Goal: Task Accomplishment & Management: Complete application form

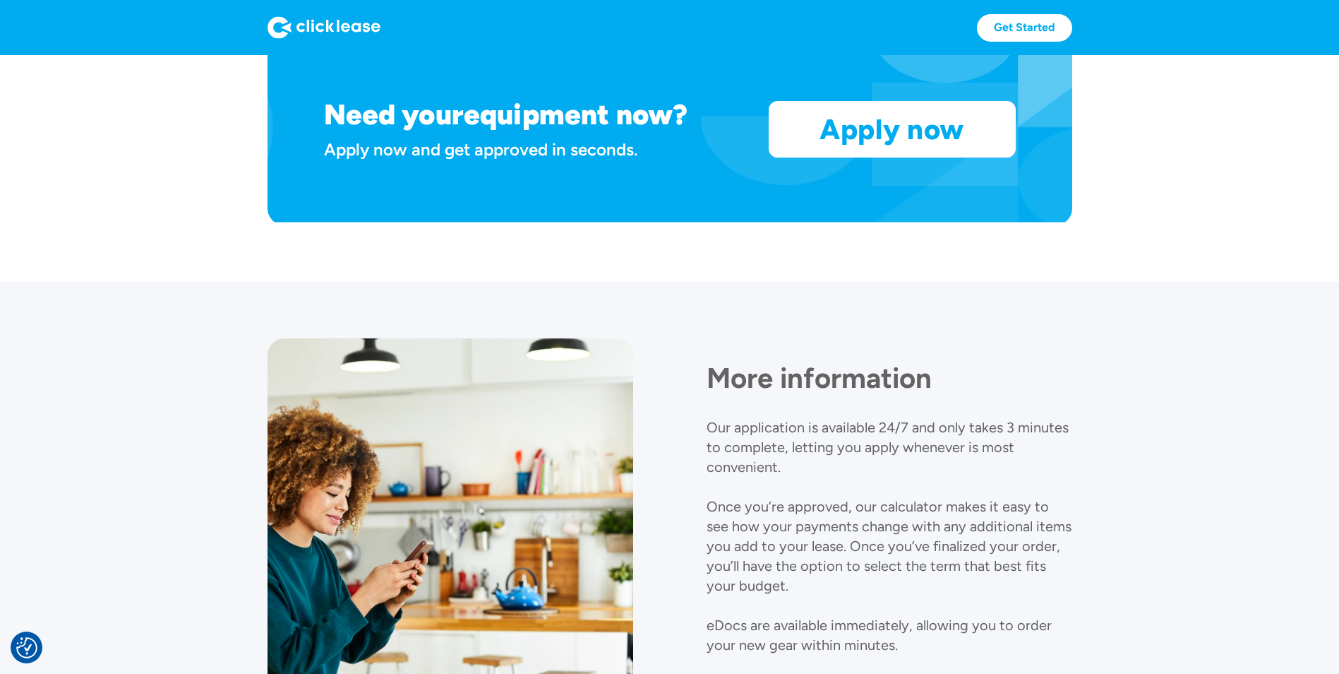
scroll to position [1477, 0]
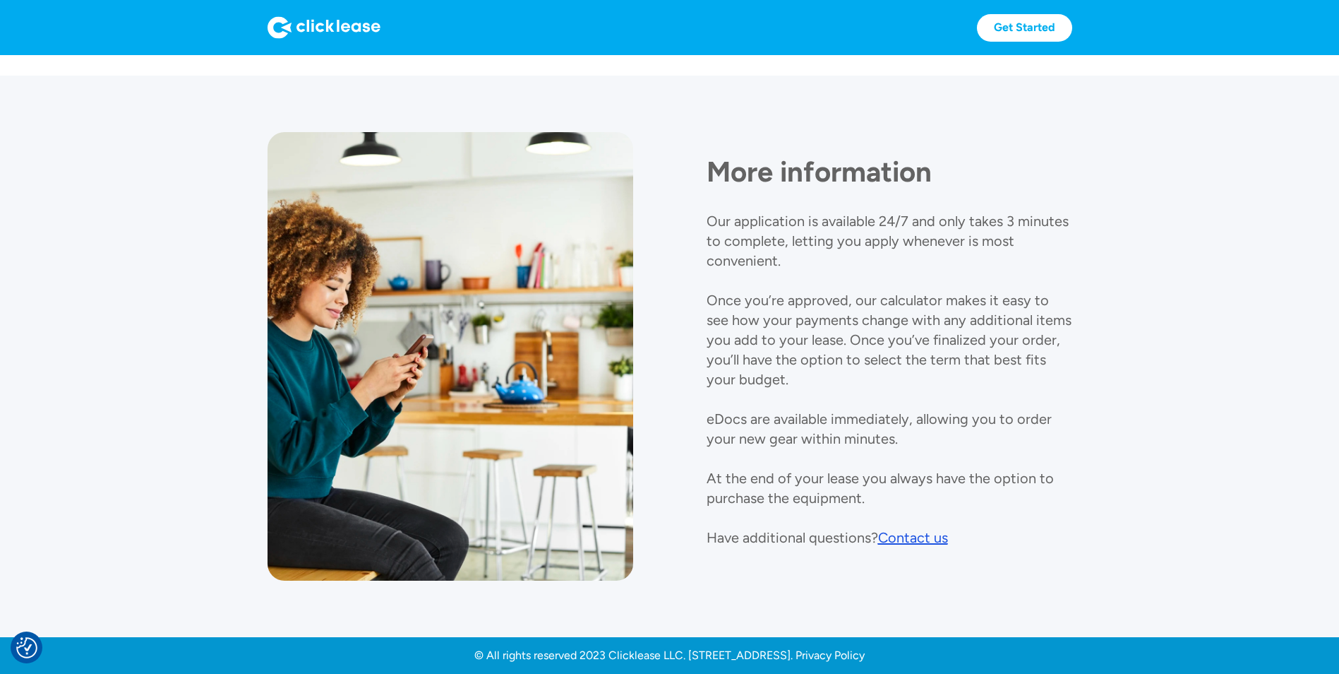
click at [922, 539] on div "Contact us" at bounding box center [913, 537] width 70 height 17
click at [896, 138] on div "More information Our application is available 24/7 and only takes 3 minutes to …" at bounding box center [890, 339] width 366 height 415
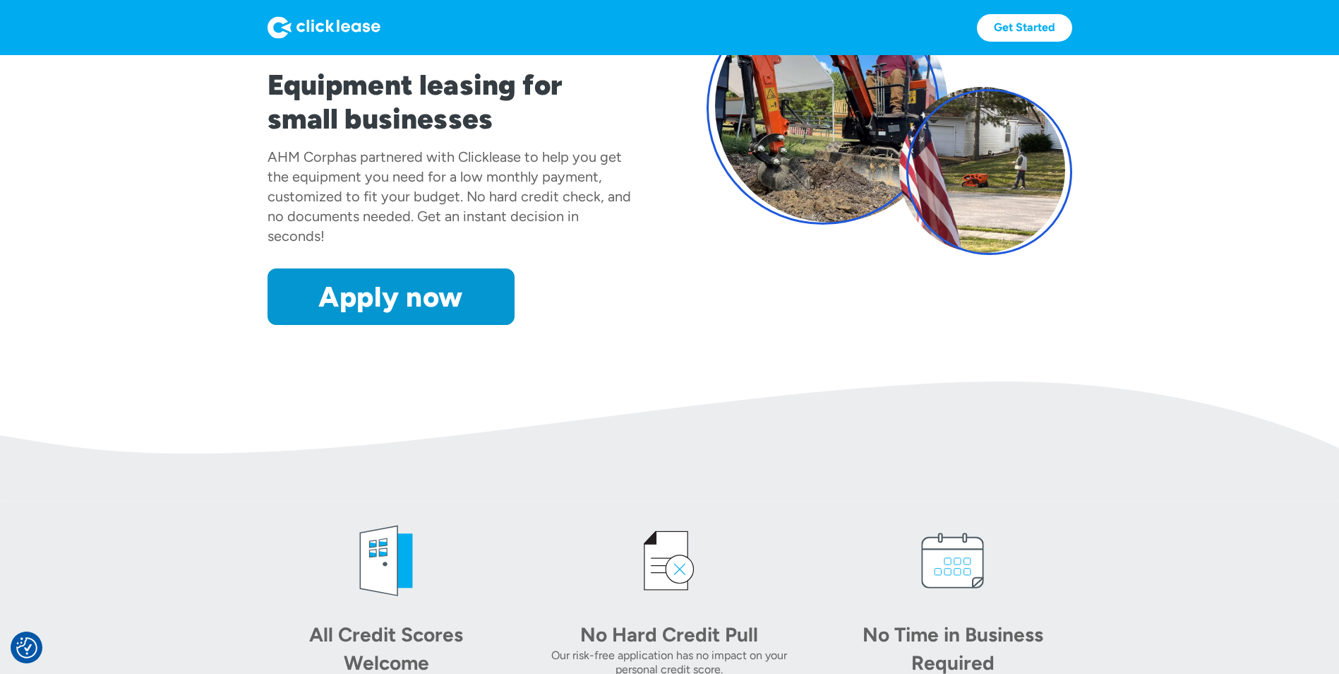
scroll to position [0, 0]
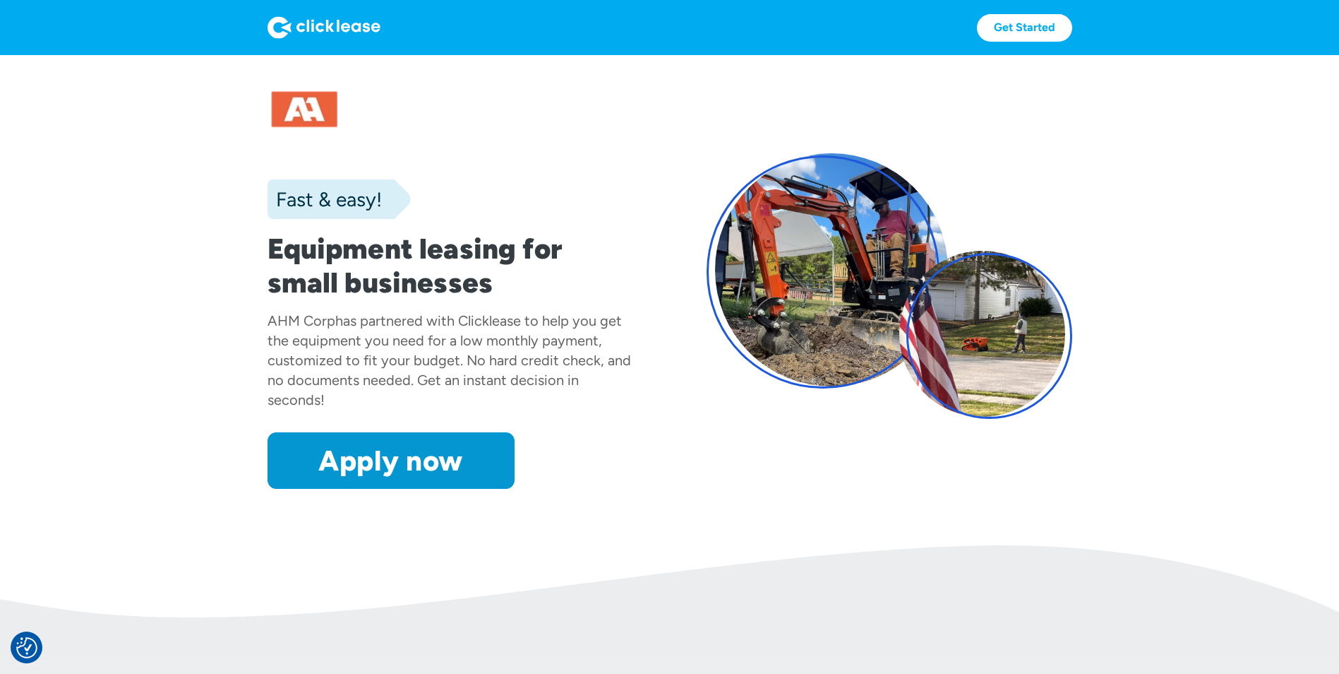
click at [315, 109] on div at bounding box center [451, 119] width 366 height 73
click at [1010, 20] on link "Get Started" at bounding box center [1024, 28] width 95 height 28
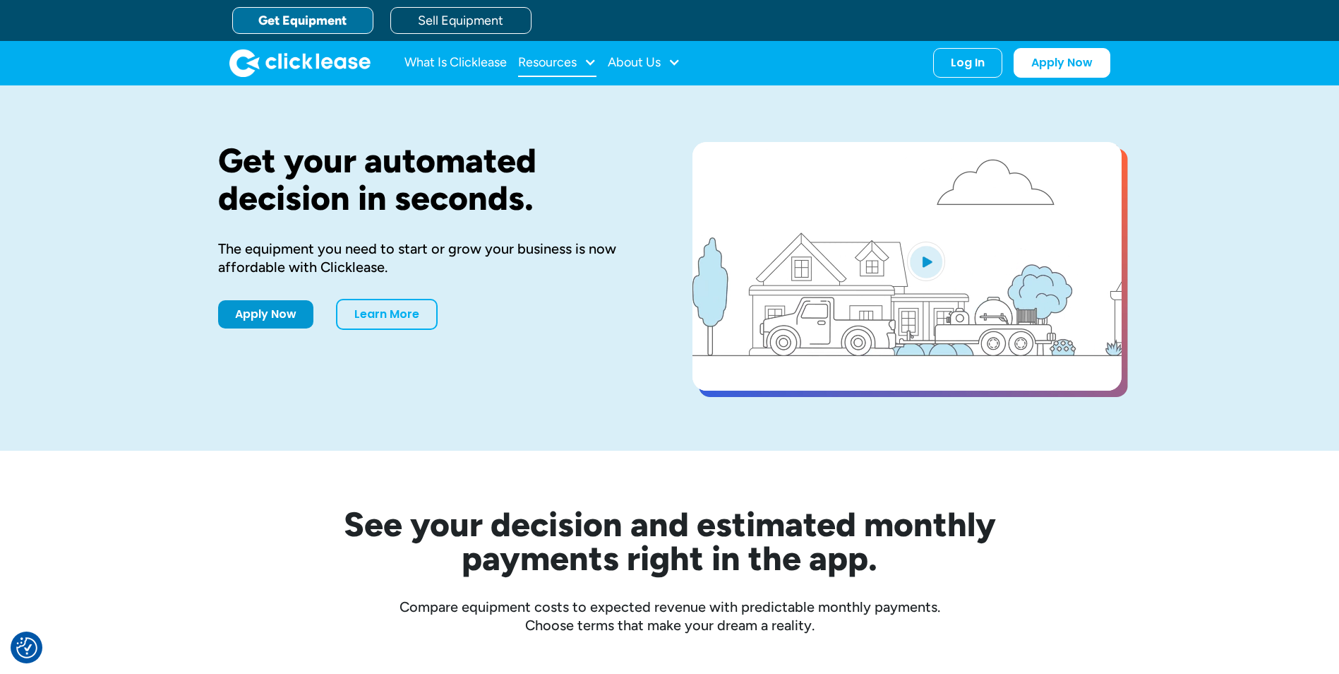
click at [556, 62] on div "Resources" at bounding box center [547, 62] width 59 height 0
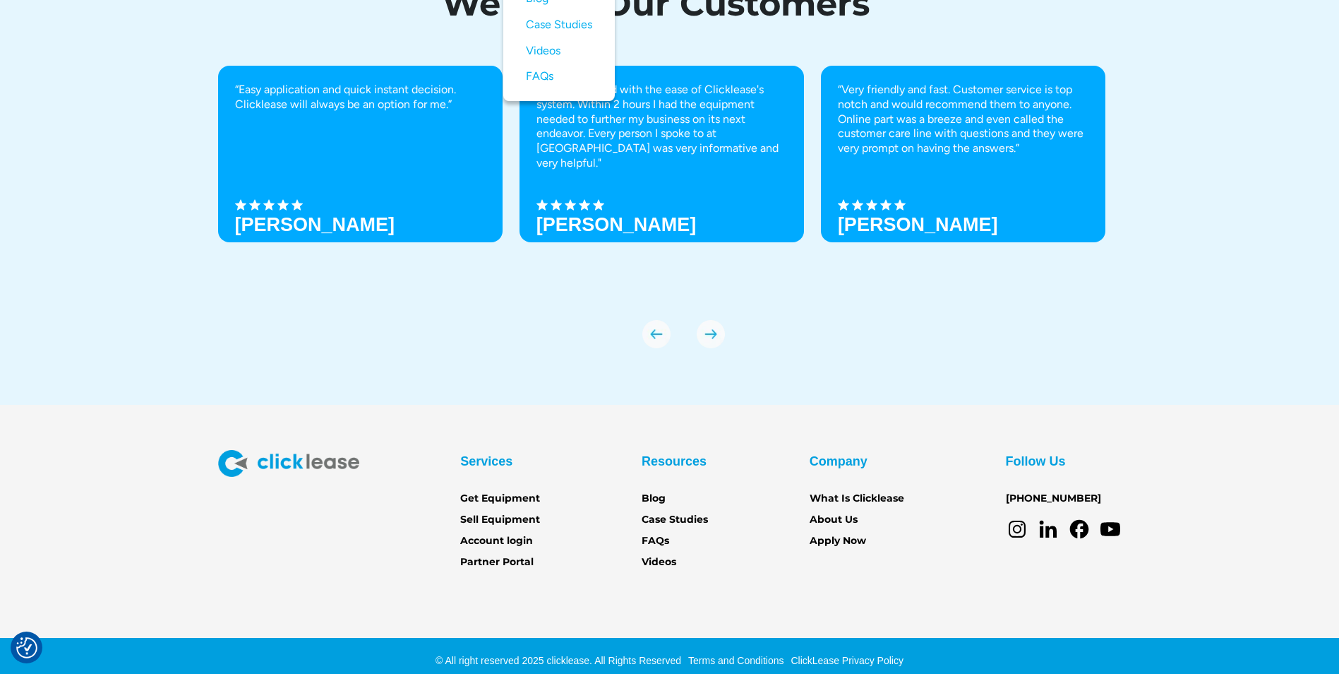
scroll to position [4902, 0]
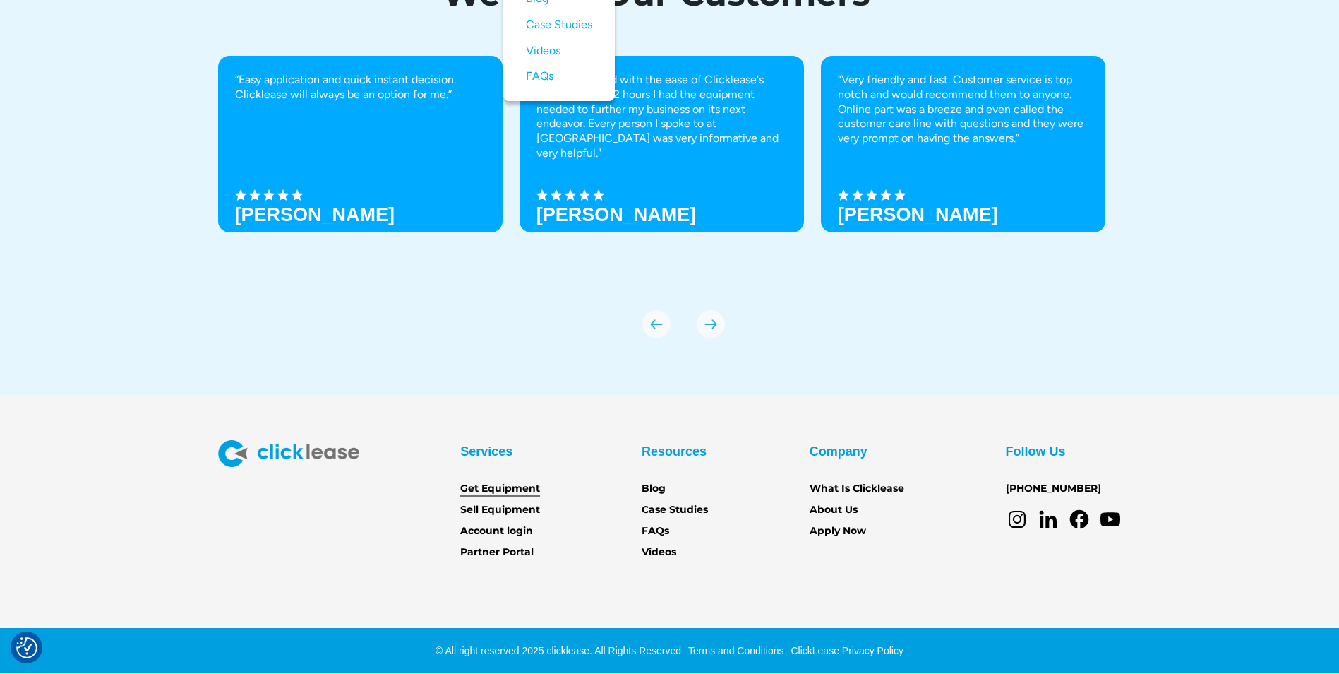
click at [495, 489] on link "Get Equipment" at bounding box center [500, 489] width 80 height 16
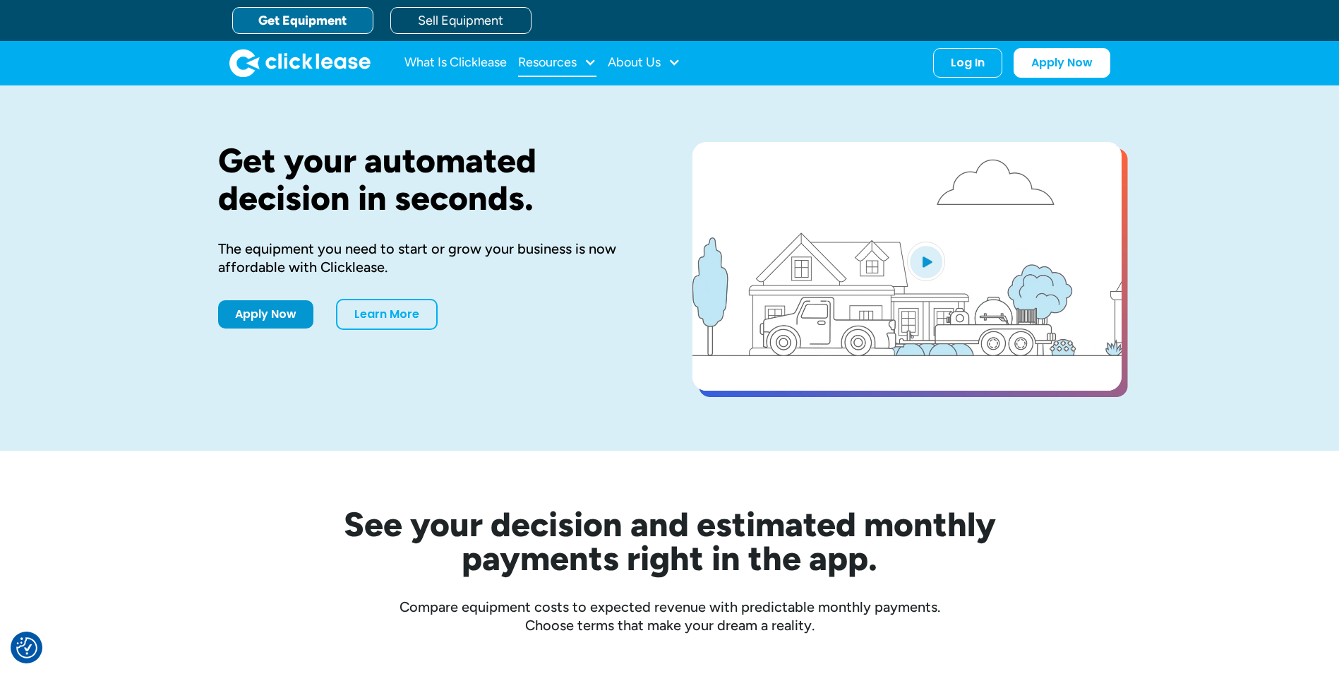
click at [549, 62] on div "Resources" at bounding box center [547, 62] width 59 height 0
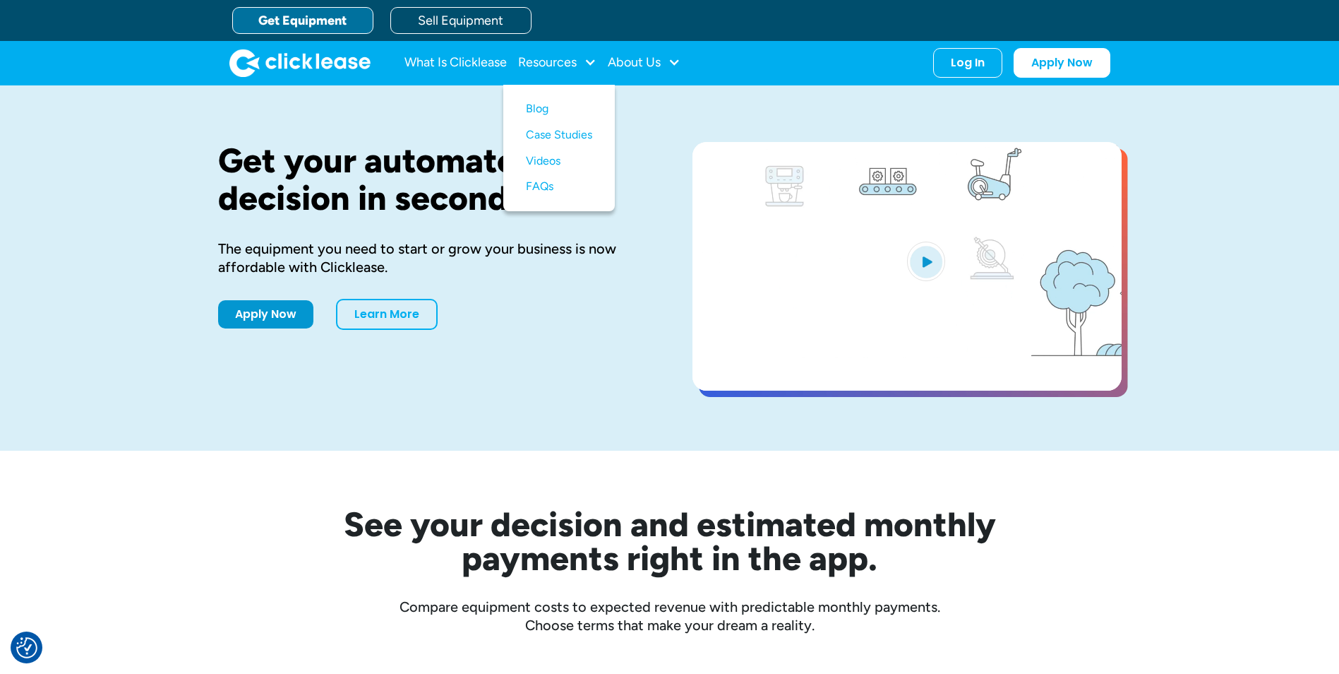
click at [282, 19] on link "Get Equipment" at bounding box center [302, 20] width 141 height 27
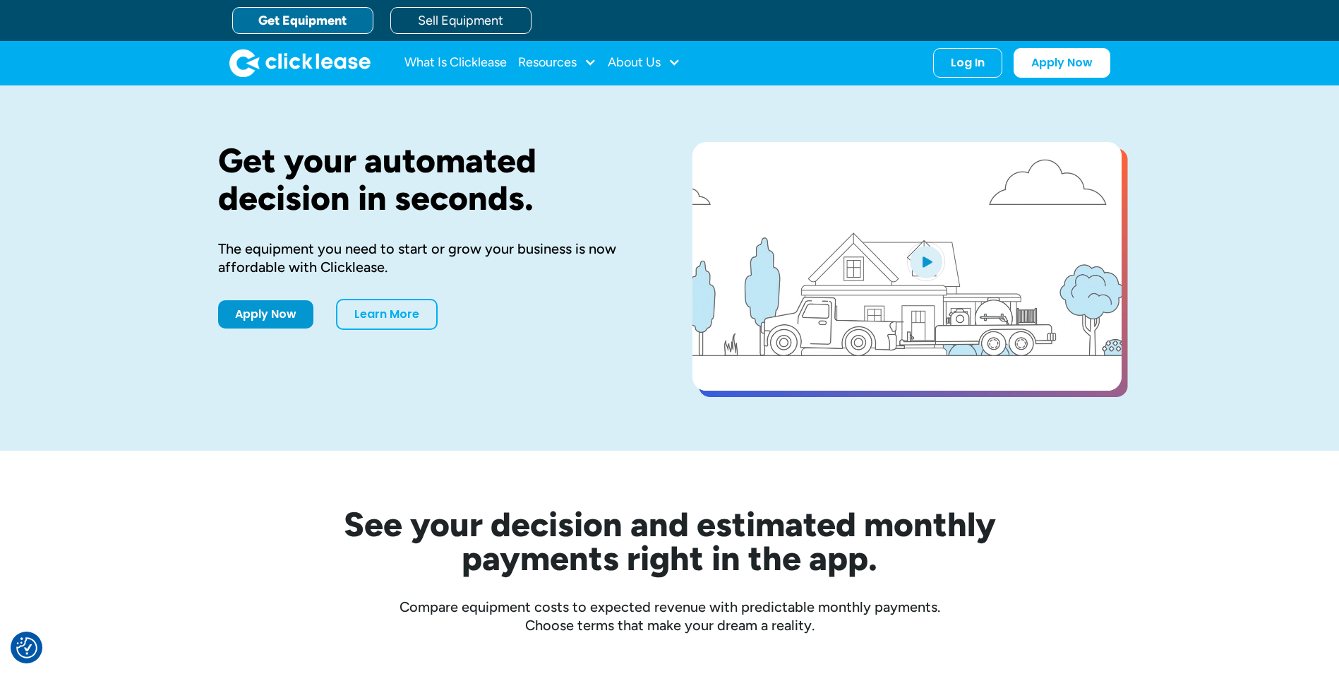
click at [299, 17] on link "Get Equipment" at bounding box center [302, 20] width 141 height 27
